Goal: Information Seeking & Learning: Learn about a topic

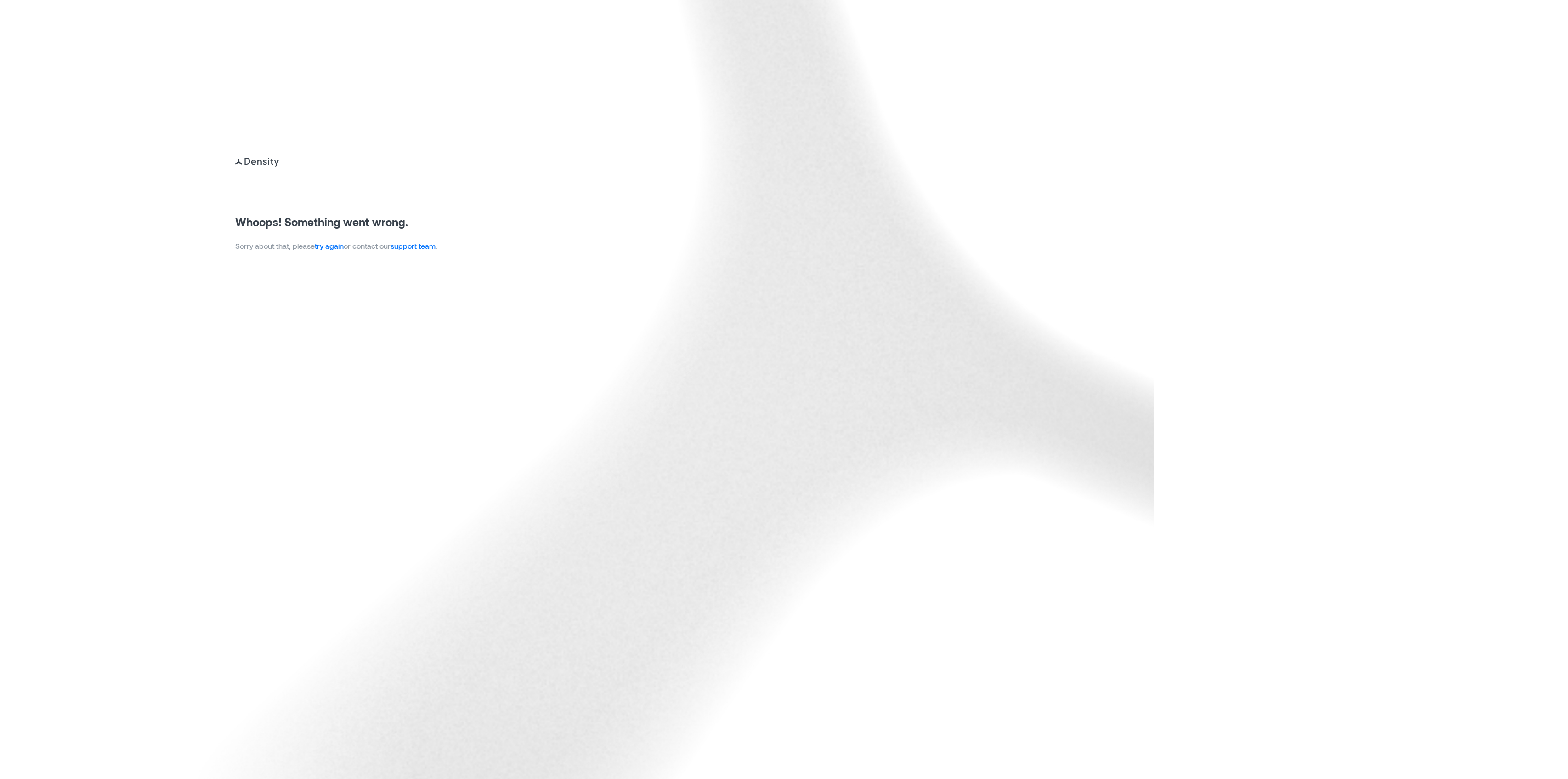
click at [344, 243] on link "try again" at bounding box center [329, 245] width 29 height 9
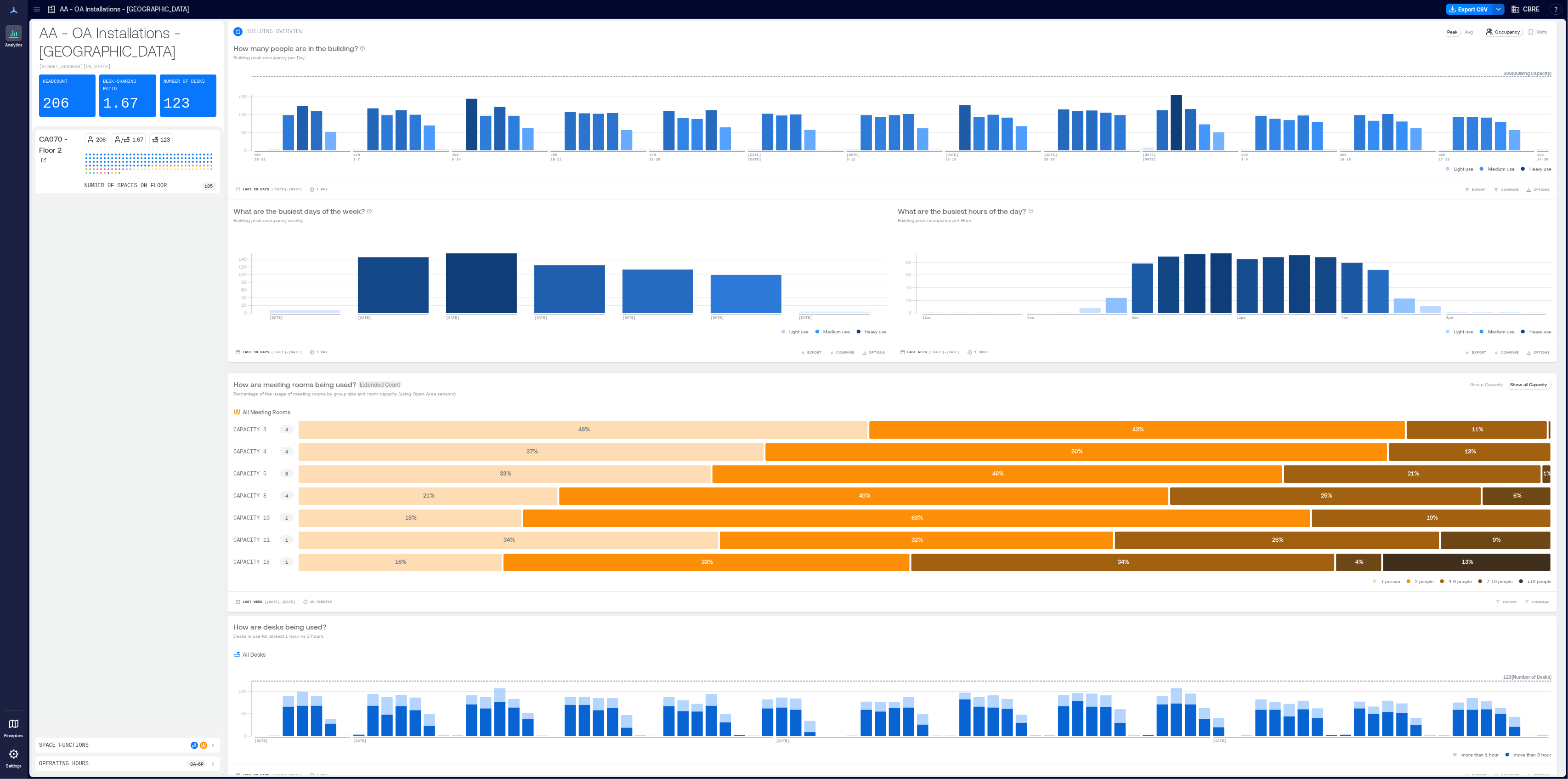
click at [55, 9] on icon at bounding box center [51, 9] width 9 height 9
click at [38, 10] on icon at bounding box center [37, 9] width 9 height 9
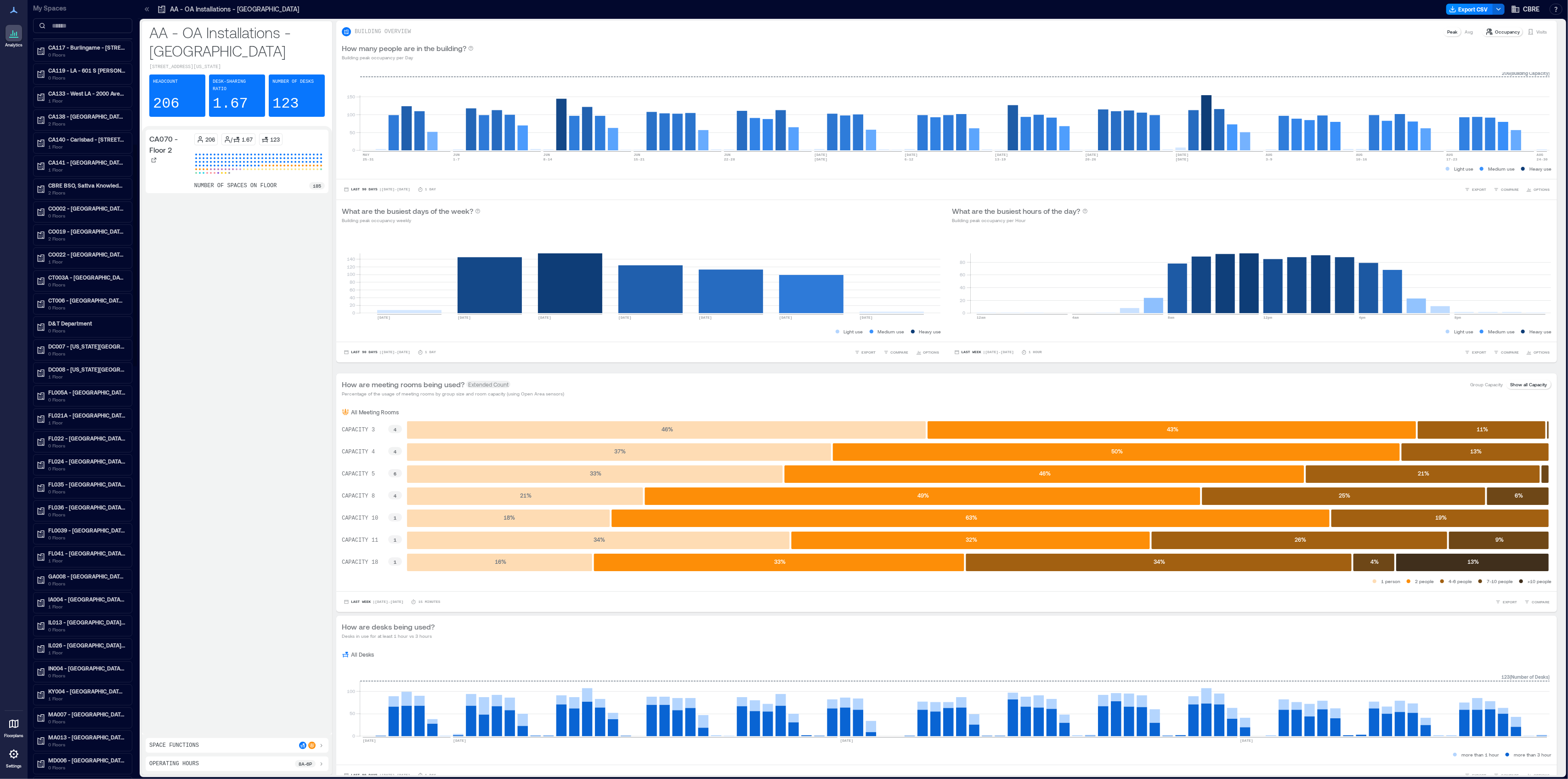
scroll to position [552, 0]
click at [85, 166] on p "CBRE BSO, Sattva Knowledge City" at bounding box center [86, 162] width 77 height 7
click at [72, 200] on div "9th Floor" at bounding box center [81, 194] width 89 height 9
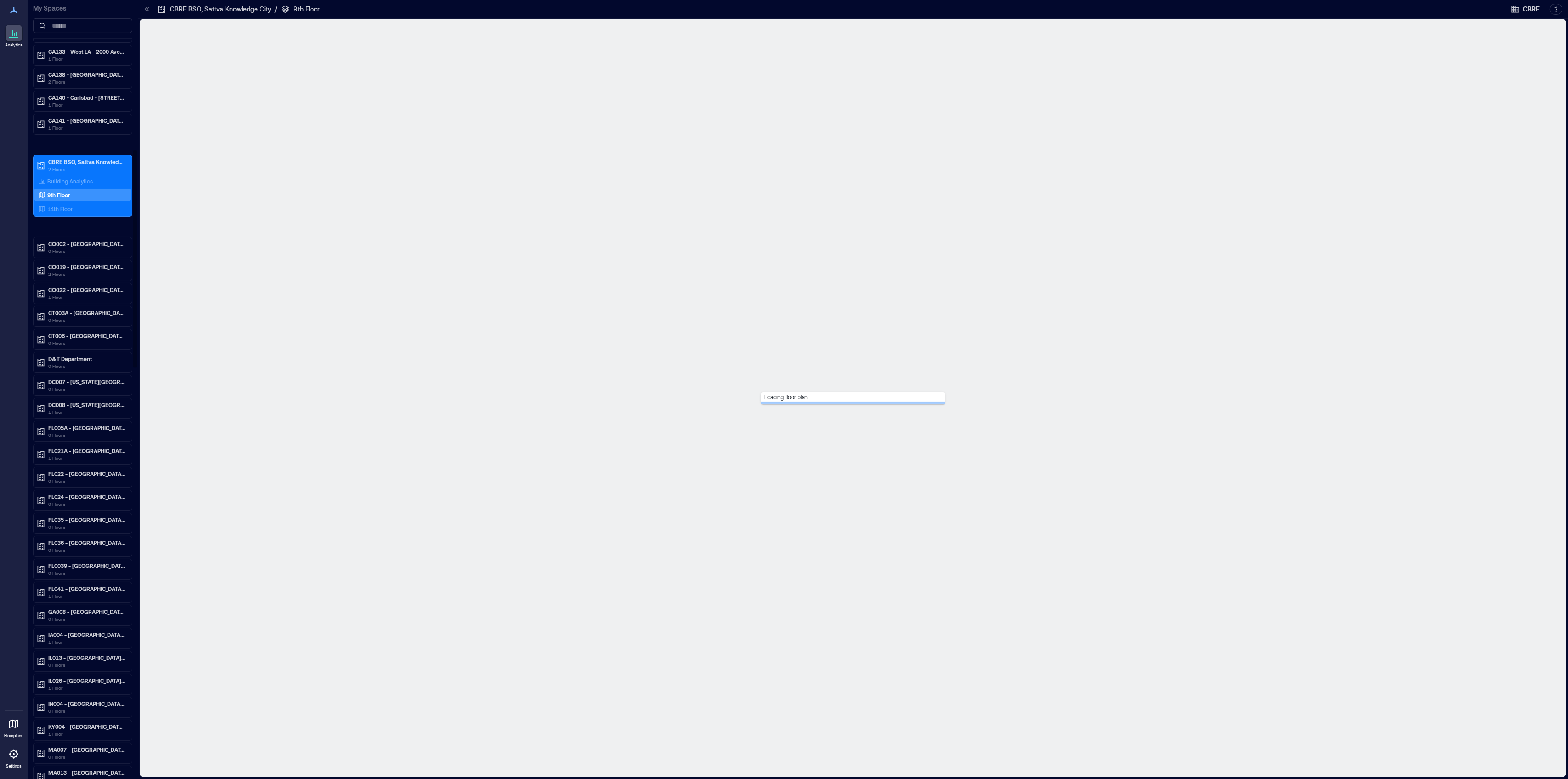
scroll to position [534, 0]
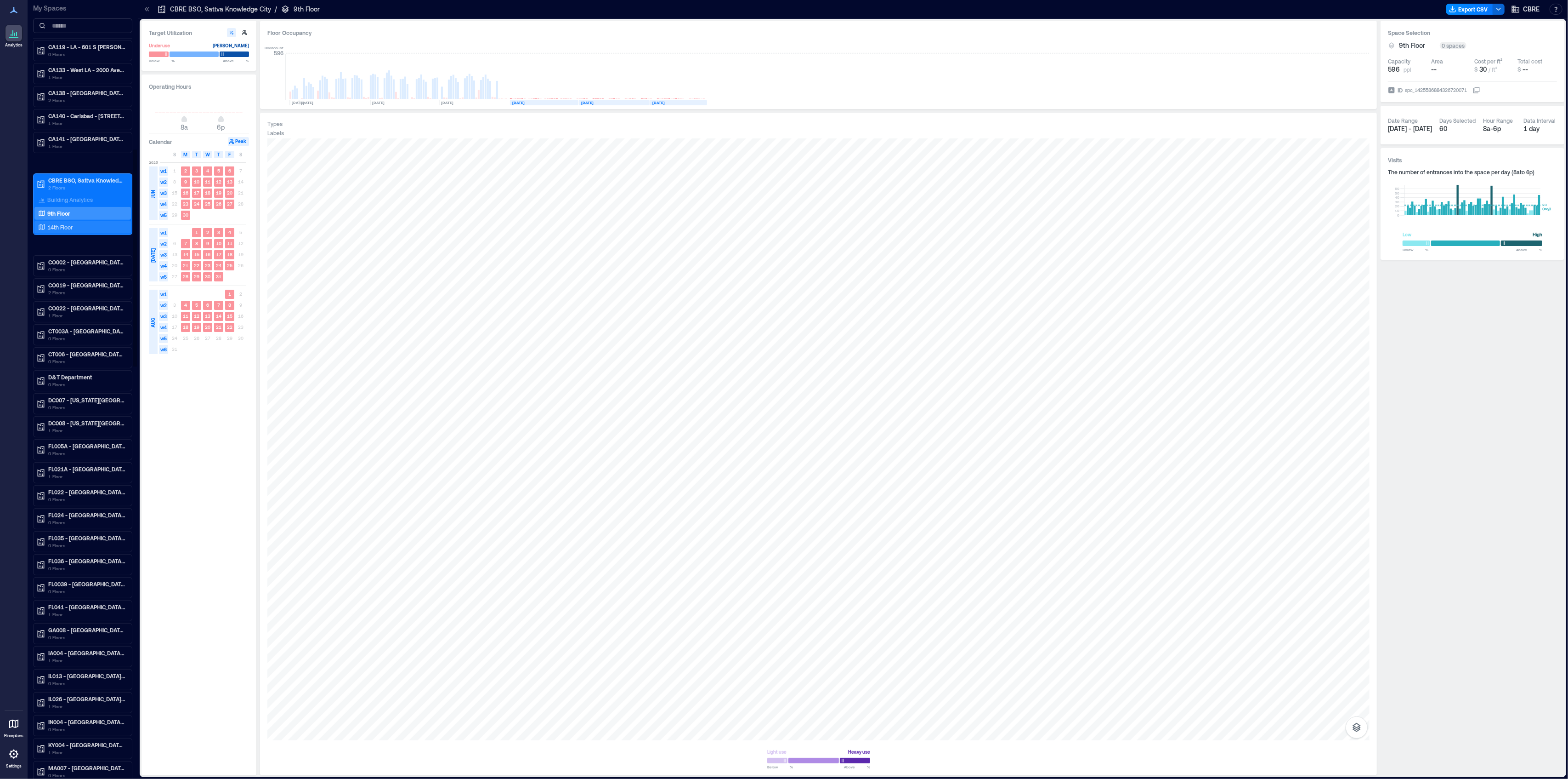
click at [63, 231] on p "14th Floor" at bounding box center [60, 227] width 26 height 7
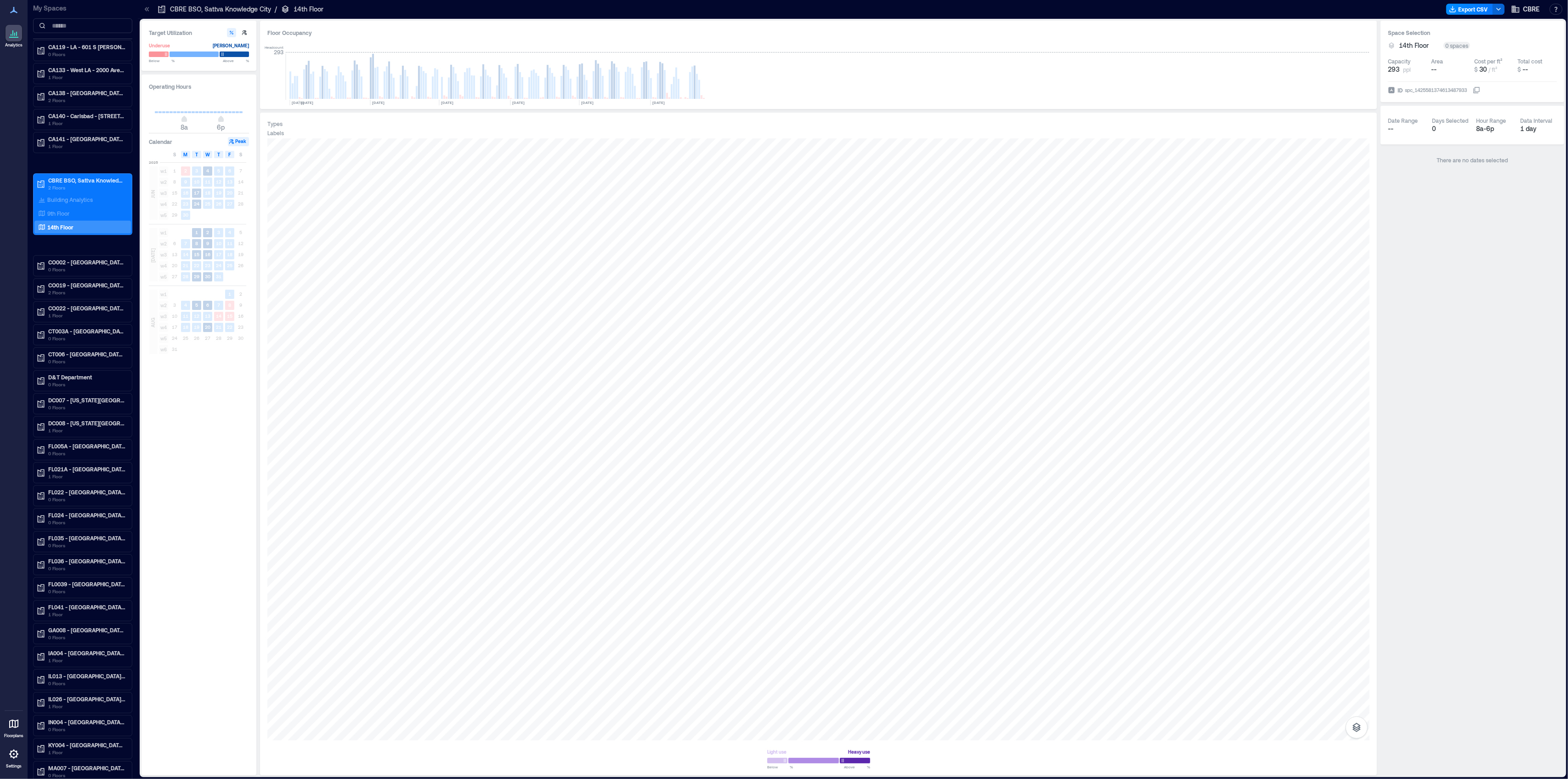
click at [203, 418] on div "Operating Hours 8a 6p Calendar Peak S M T W T F S [DATE] w1 1 2 3 4 5 6 7 w2 8 …" at bounding box center [198, 425] width 115 height 700
click at [214, 484] on div "Operating Hours 8a 6p Calendar Peak S M T W T F S [DATE] w1 1 2 3 4 5 6 7 w2 8 …" at bounding box center [198, 425] width 115 height 700
click at [191, 390] on div "Operating Hours 8a 6p Calendar Peak S M T W T F S [DATE] w1 1 2 3 4 5 6 7 w2 8 …" at bounding box center [198, 425] width 115 height 700
click at [836, 72] on div "Headcount 293 [DATE] [DATE] [DATE] [DATE] [DATE] [DATE] [DATE]" at bounding box center [818, 71] width 1102 height 61
click at [63, 217] on p "9th Floor" at bounding box center [58, 213] width 22 height 7
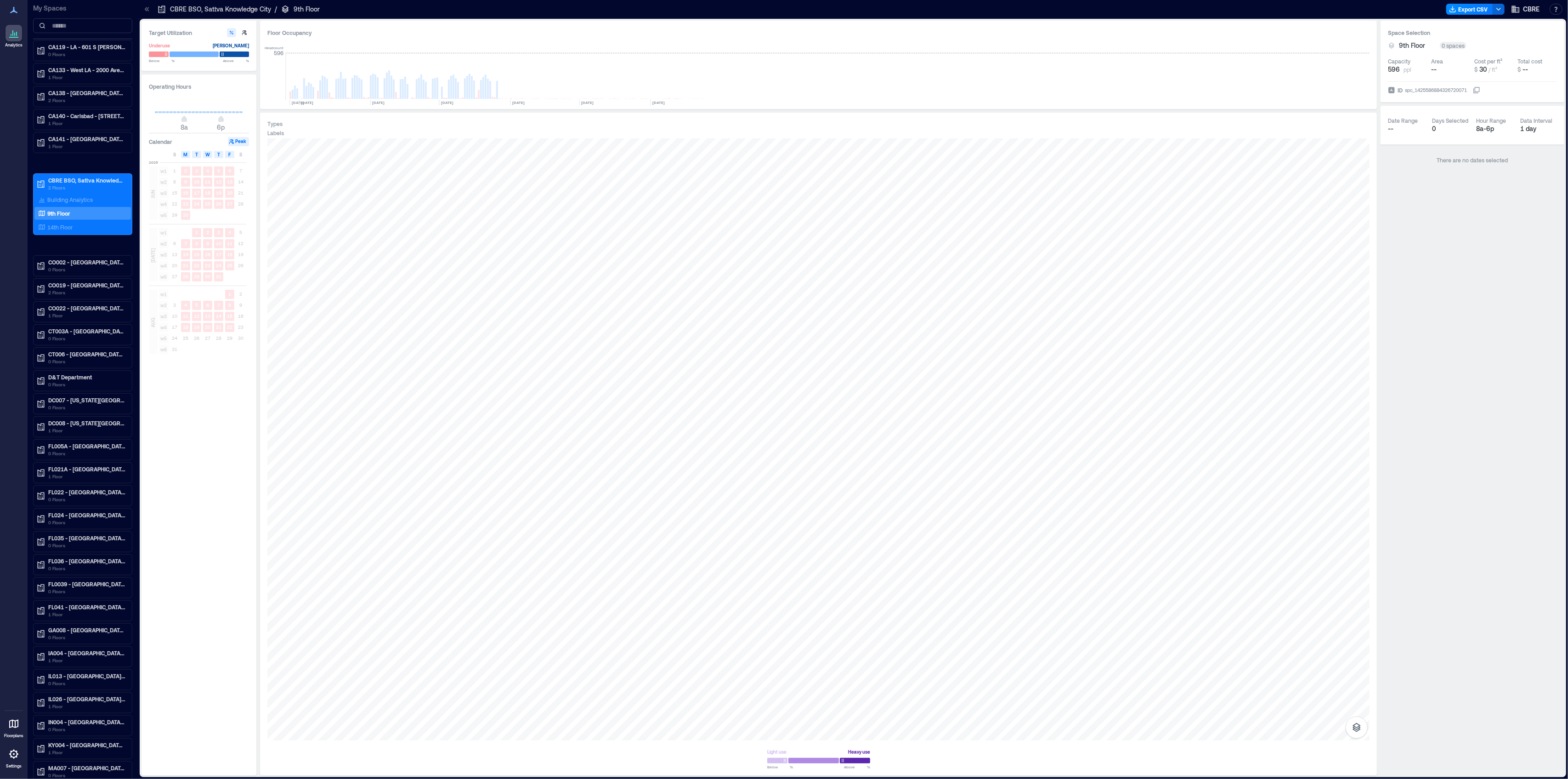
drag, startPoint x: 520, startPoint y: 74, endPoint x: 676, endPoint y: 52, distance: 157.5
click at [676, 52] on icon "[DATE] [DATE] [DATE] [DATE] [DATE] [DATE] [DATE]" at bounding box center [498, 73] width 418 height 65
click at [539, 101] on rect at bounding box center [544, 102] width 68 height 5
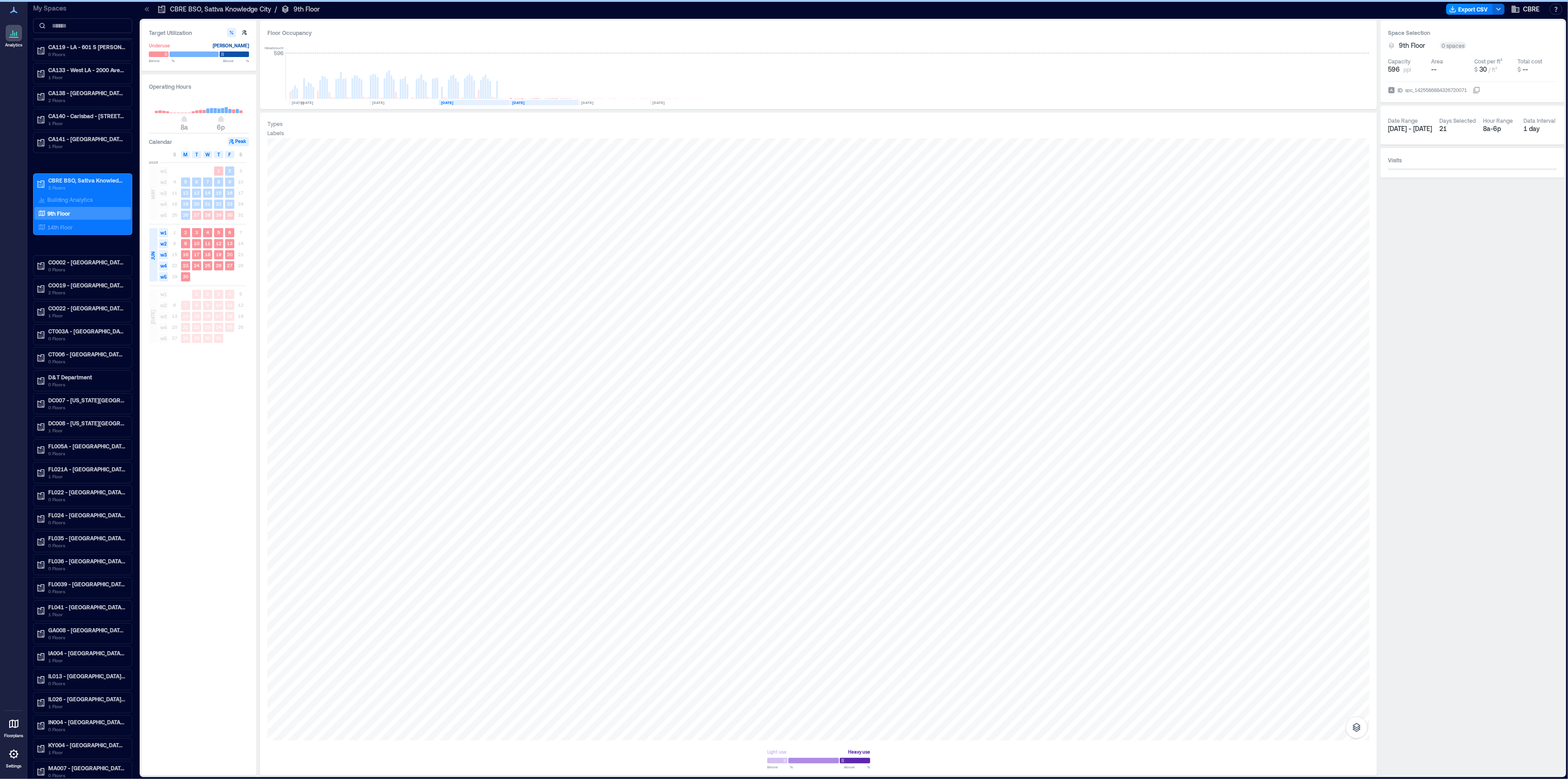
click at [477, 102] on rect at bounding box center [474, 102] width 71 height 5
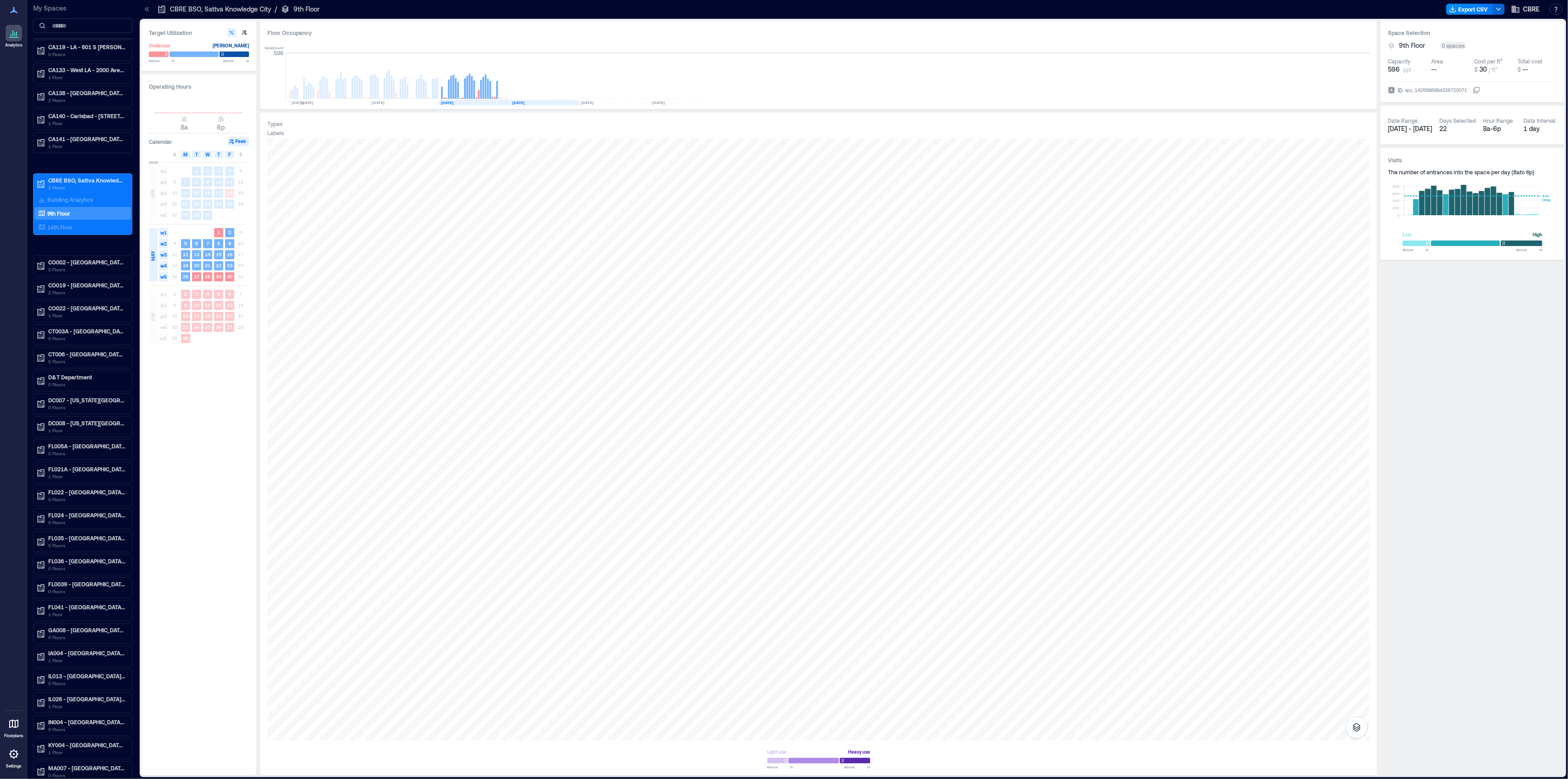
click at [531, 104] on rect at bounding box center [544, 102] width 68 height 5
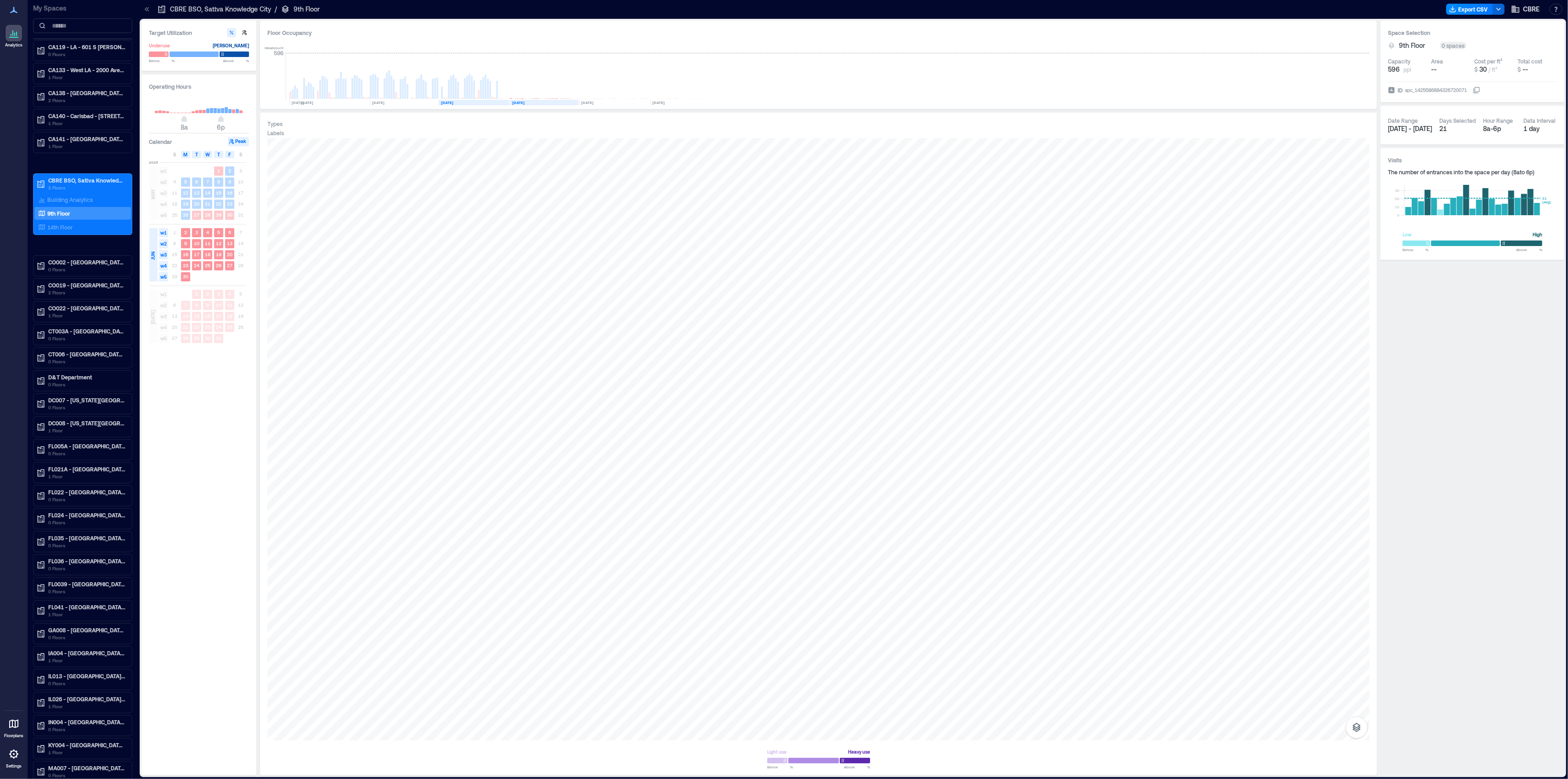
click at [461, 103] on rect at bounding box center [474, 102] width 71 height 5
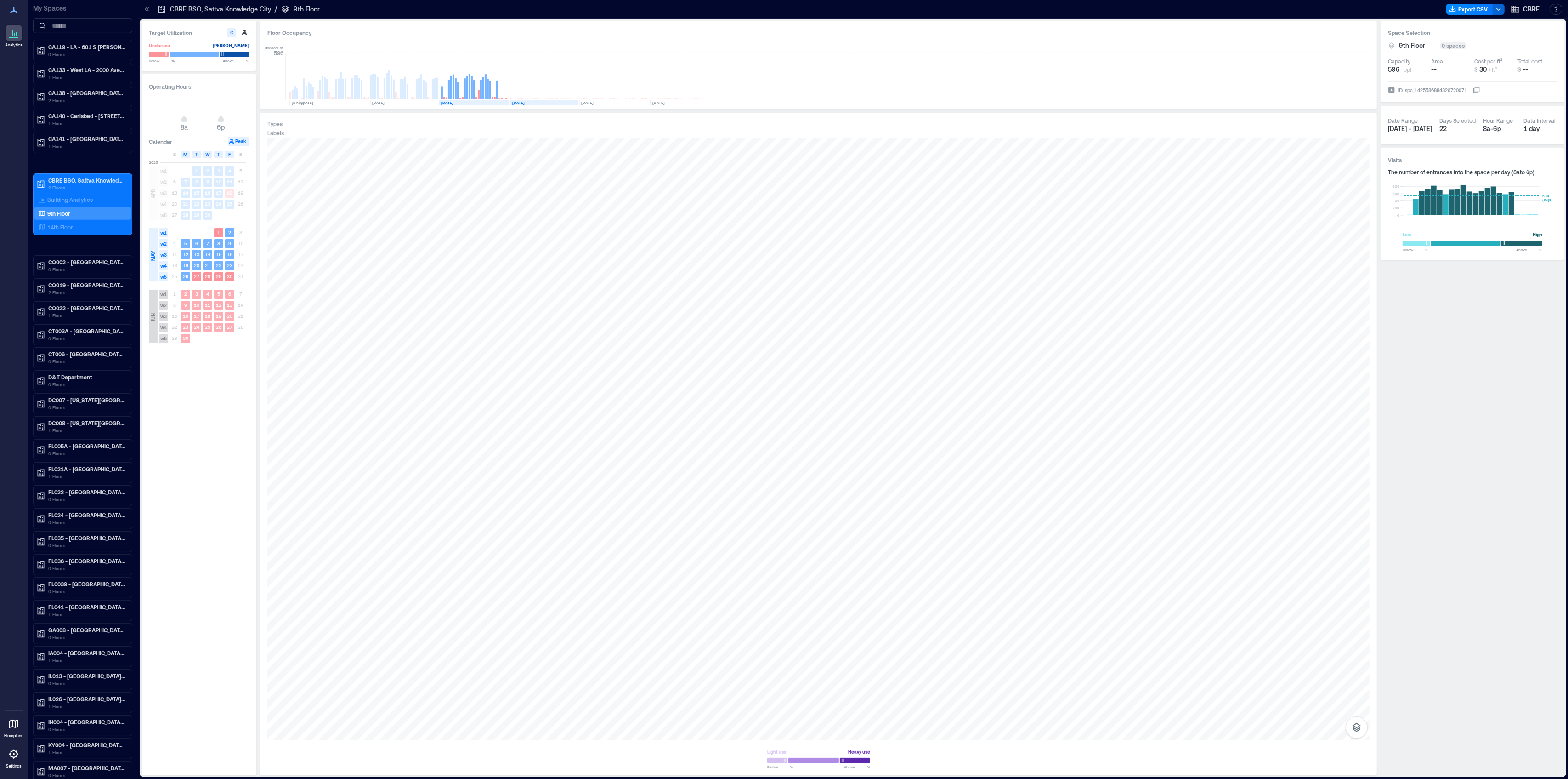
click at [539, 103] on rect at bounding box center [544, 102] width 68 height 5
click at [760, 29] on div "Floor Occupancy" at bounding box center [818, 32] width 1102 height 9
click at [640, 132] on div "Labels" at bounding box center [818, 133] width 1102 height 7
click at [57, 231] on p "14th Floor" at bounding box center [60, 227] width 26 height 7
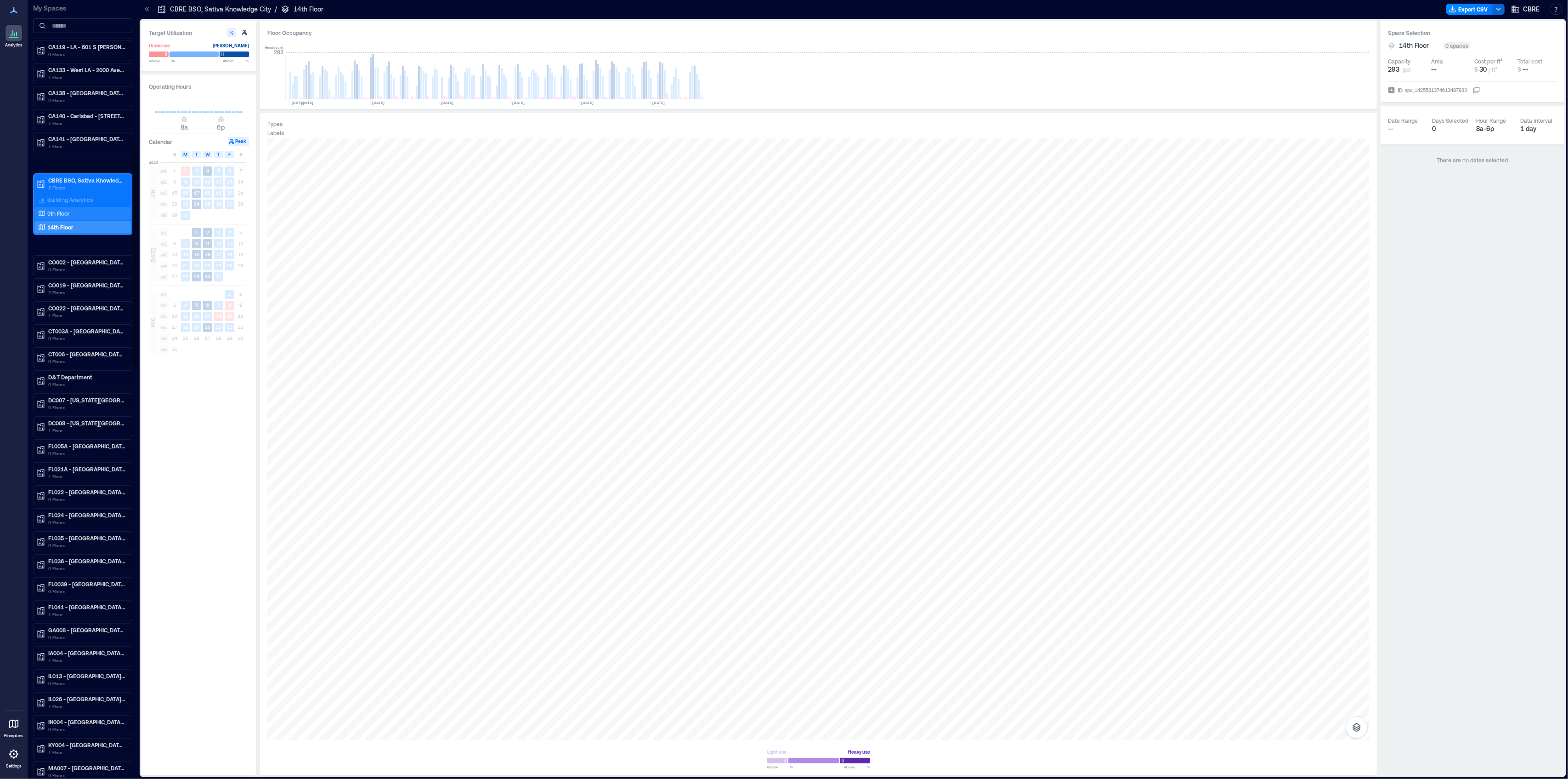
click at [63, 217] on p "9th Floor" at bounding box center [58, 213] width 22 height 7
click at [75, 231] on div "14th Floor" at bounding box center [81, 227] width 89 height 9
click at [85, 218] on div "9th Floor" at bounding box center [81, 213] width 89 height 9
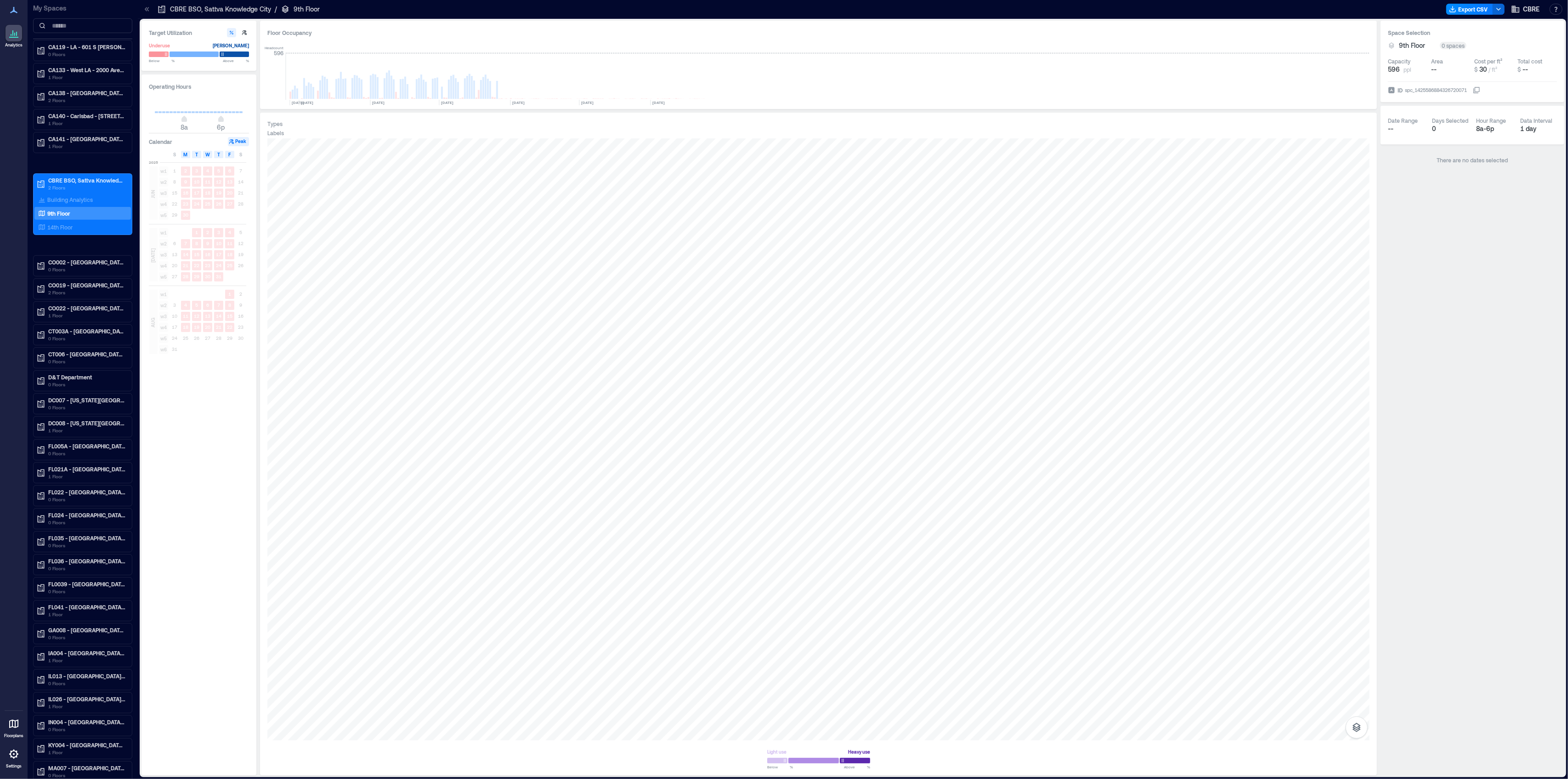
drag, startPoint x: 332, startPoint y: 131, endPoint x: 335, endPoint y: 122, distance: 9.5
click at [332, 131] on div "Labels" at bounding box center [818, 133] width 1102 height 7
click at [370, 124] on div "Types" at bounding box center [818, 124] width 1102 height 7
drag, startPoint x: 72, startPoint y: 236, endPoint x: 572, endPoint y: 119, distance: 513.5
click at [72, 231] on p "14th Floor" at bounding box center [60, 227] width 26 height 7
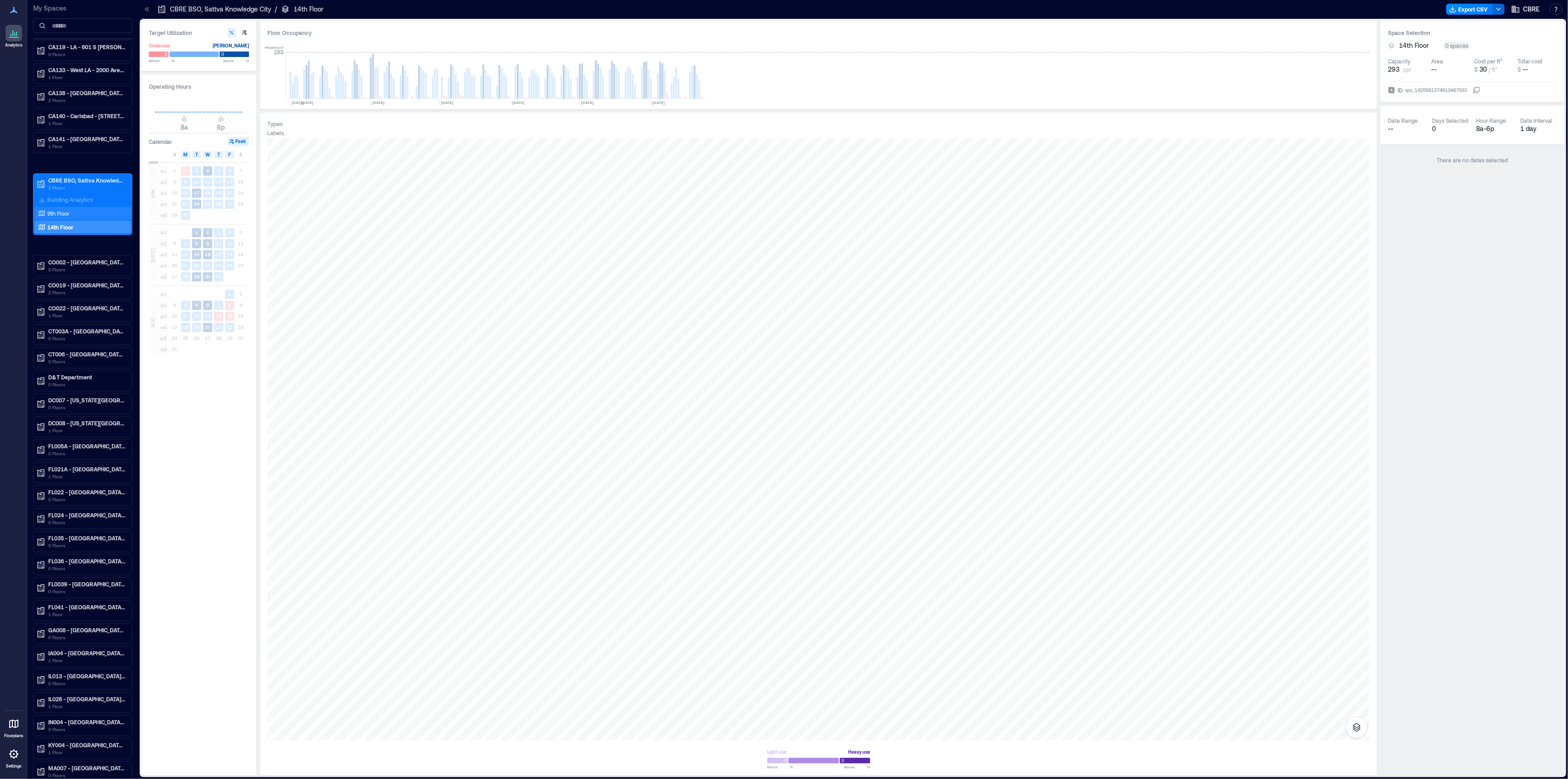
click at [52, 217] on p "9th Floor" at bounding box center [58, 213] width 22 height 7
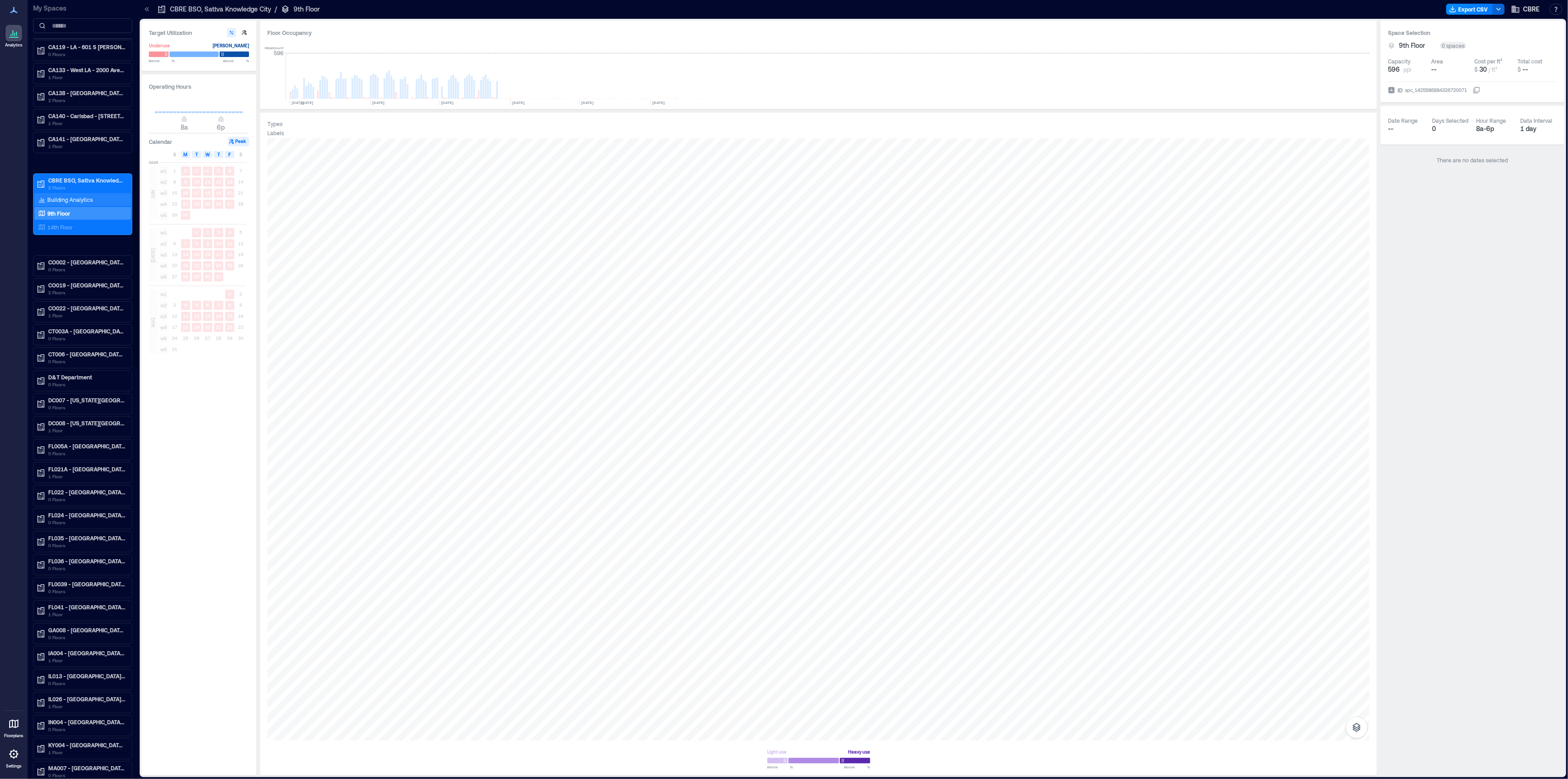
click at [61, 203] on p "Building Analytics" at bounding box center [70, 200] width 46 height 7
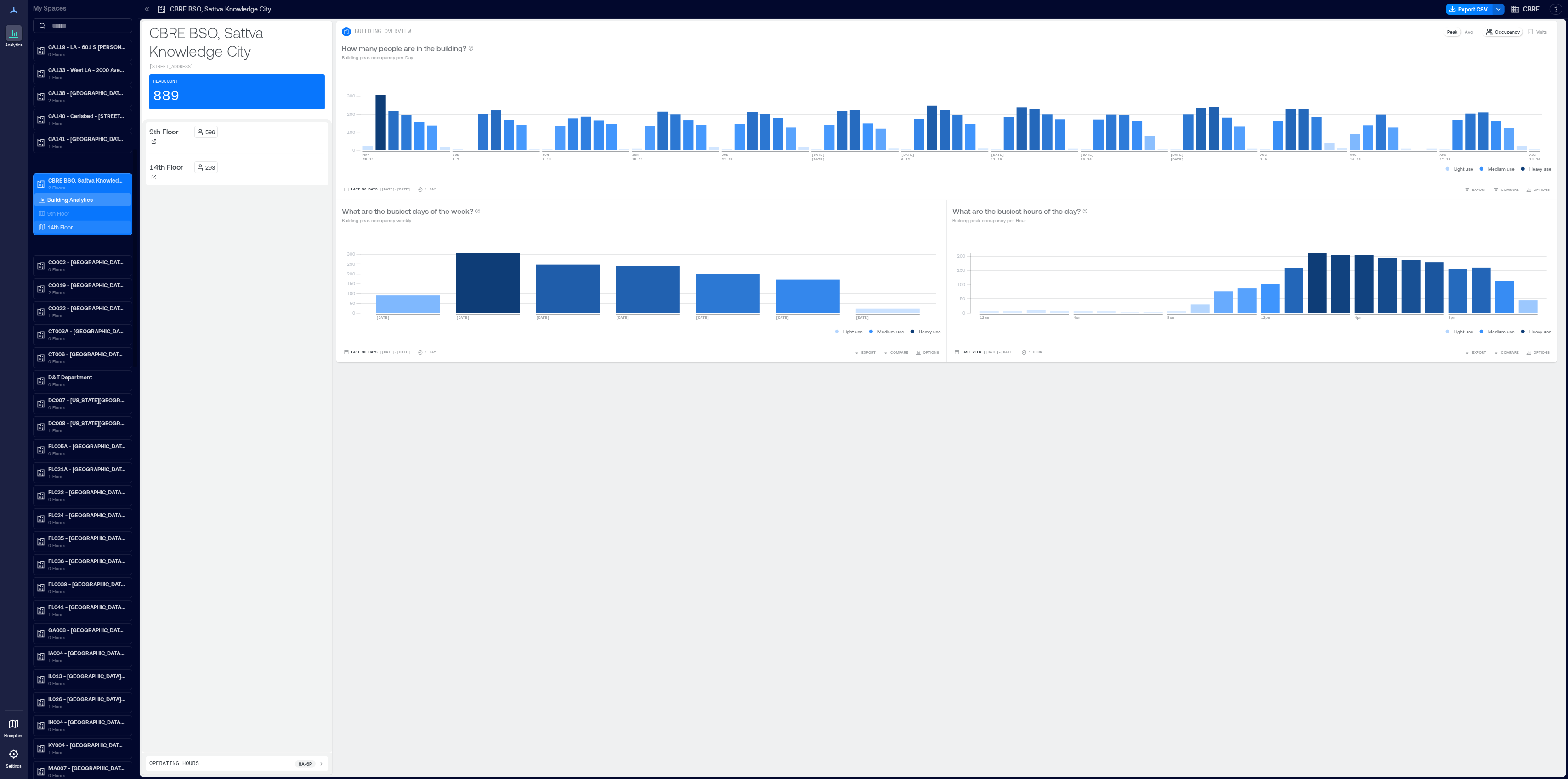
click at [67, 231] on p "14th Floor" at bounding box center [60, 227] width 26 height 7
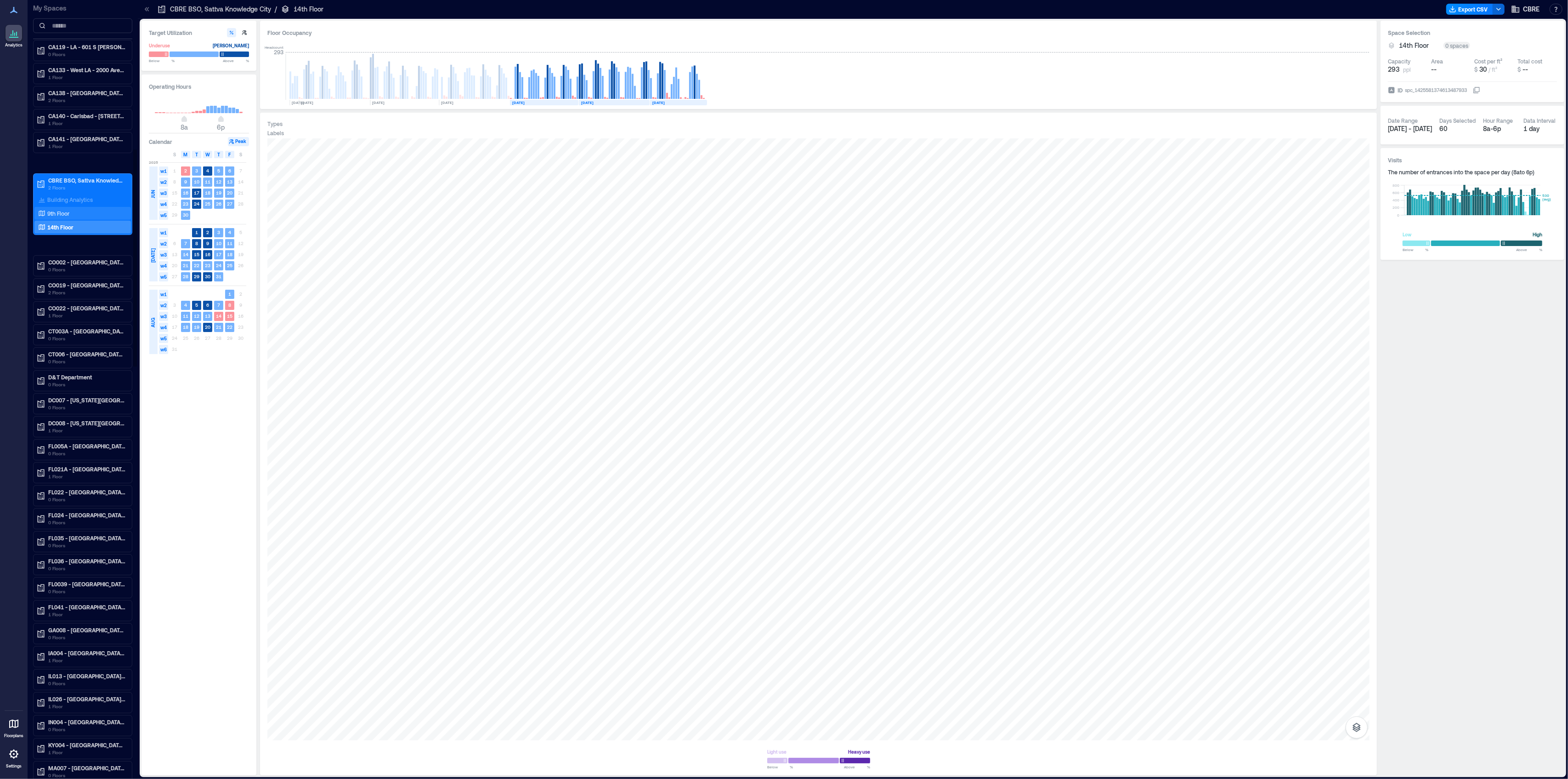
click at [60, 217] on p "9th Floor" at bounding box center [58, 213] width 22 height 7
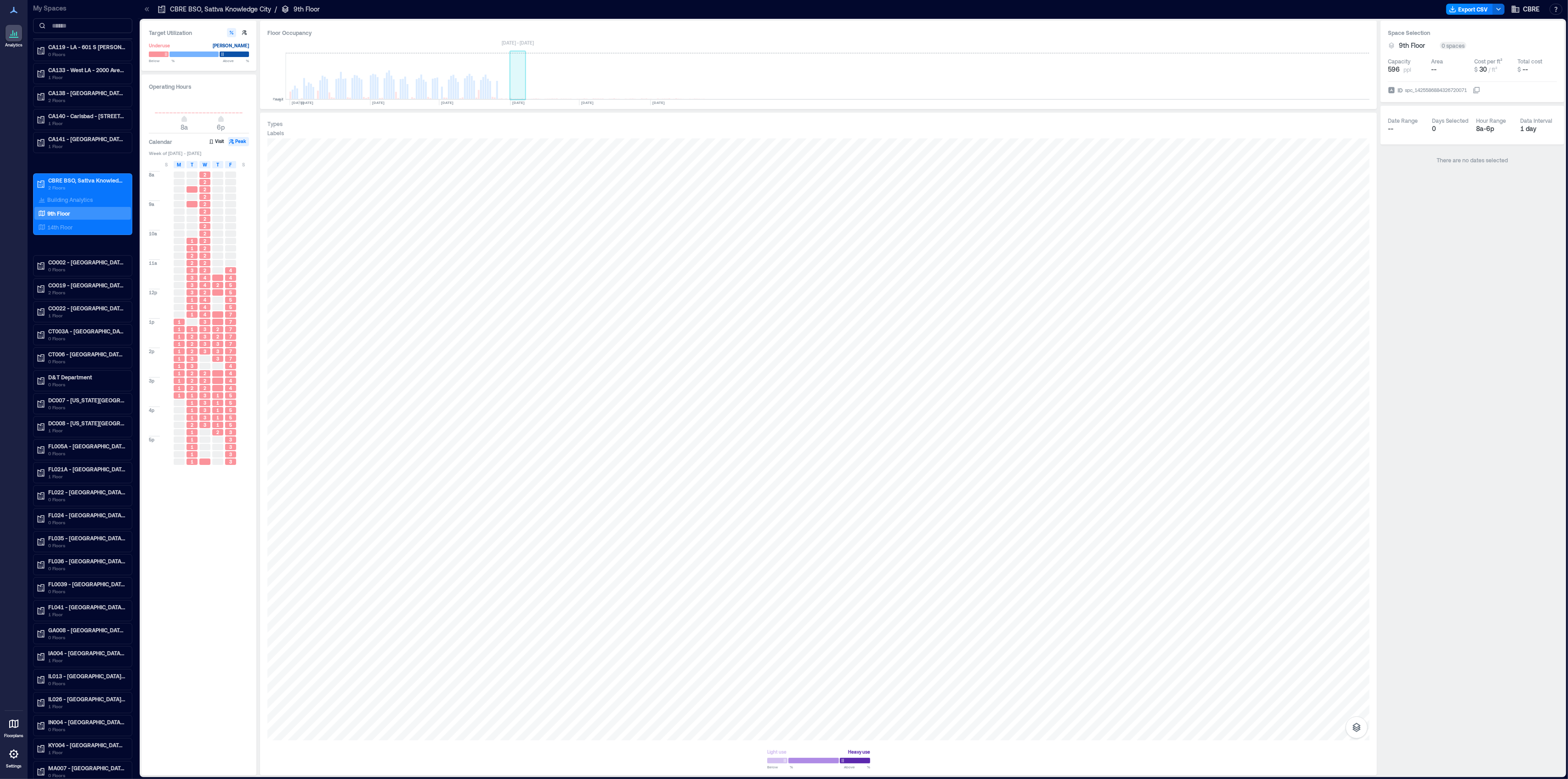
click at [523, 93] on rect at bounding box center [518, 76] width 16 height 46
click at [584, 24] on div "Floor Occupancy Headcount 596 [DATE] [DATE] [DATE] [DATE] [DATE] [DATE] AUG, [D…" at bounding box center [818, 65] width 1117 height 88
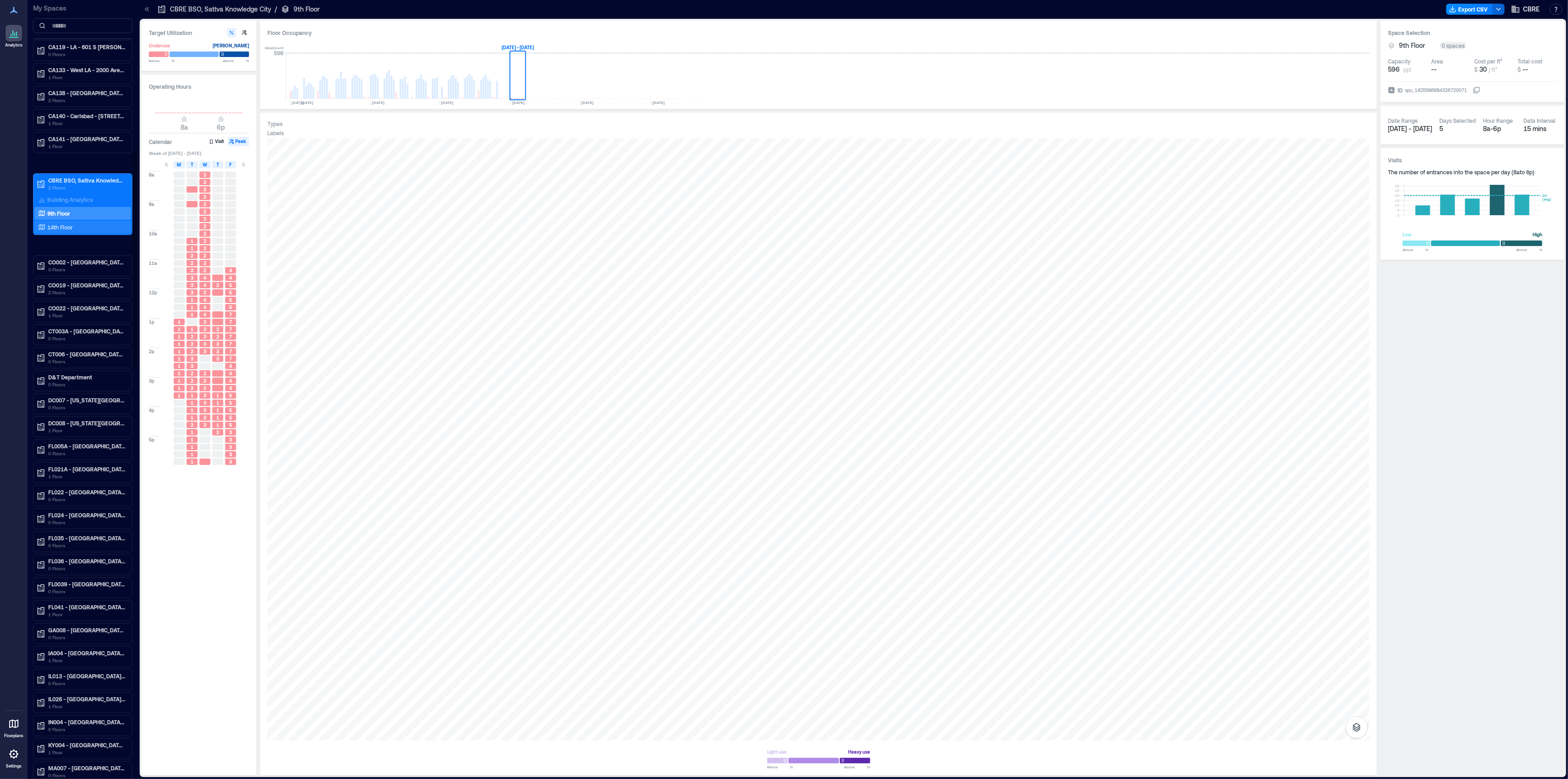
click at [70, 231] on p "14th Floor" at bounding box center [60, 227] width 26 height 7
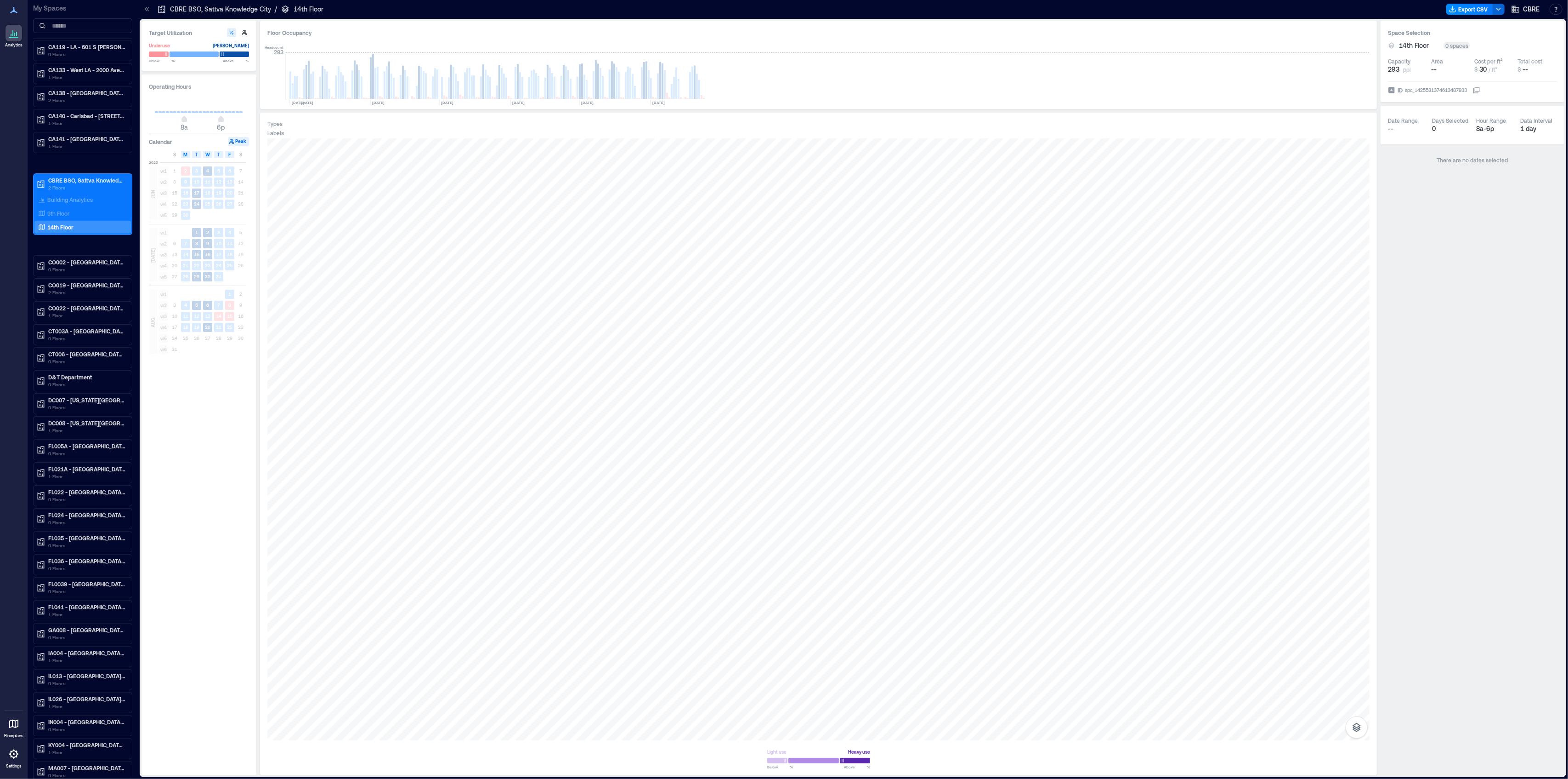
click at [705, 27] on div "Floor Occupancy Headcount 293 [DATE] [DATE] [DATE] [DATE] [DATE] [DATE] [DATE]" at bounding box center [818, 65] width 1117 height 88
click at [713, 20] on div "Target Utilization Underuse [PERSON_NAME] Below ** % Above ** % Operating Hours…" at bounding box center [853, 398] width 1427 height 758
click at [668, 22] on div "Floor Occupancy Headcount 293 [DATE] [DATE] [DATE] [DATE] [DATE] [DATE] [DATE]" at bounding box center [818, 65] width 1117 height 88
click at [298, 135] on div "Labels" at bounding box center [818, 133] width 1102 height 7
